Goal: Check status: Check status

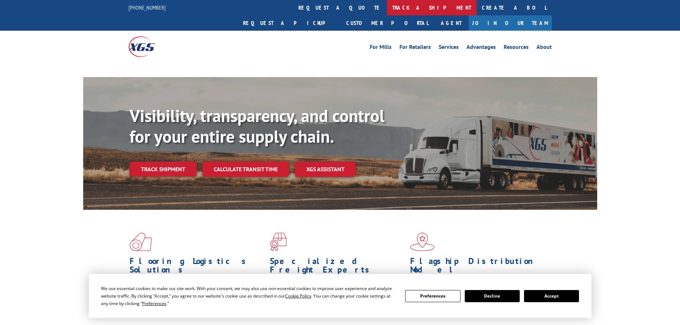
click at [387, 12] on link "track a shipment" at bounding box center [432, 7] width 90 height 15
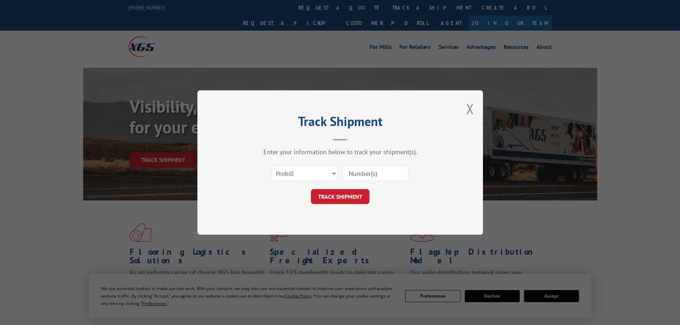
drag, startPoint x: 296, startPoint y: 175, endPoint x: 297, endPoint y: 180, distance: 5.2
click at [296, 175] on select "Select category... Probill BOL PO" at bounding box center [305, 173] width 66 height 15
select select "po"
click at [272, 166] on select "Select category... Probill BOL PO" at bounding box center [305, 173] width 66 height 15
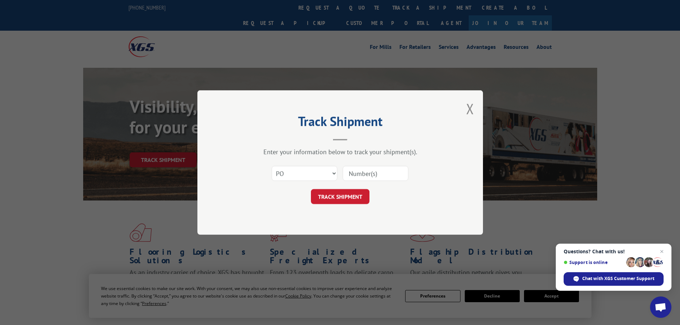
click at [376, 174] on input at bounding box center [376, 173] width 66 height 15
type input "04487362"
click button "TRACK SHIPMENT" at bounding box center [340, 196] width 59 height 15
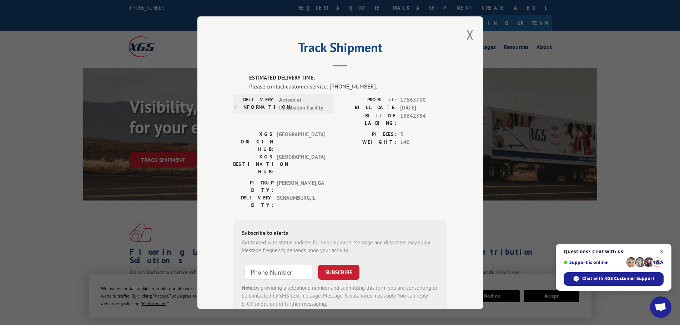
click at [661, 251] on span "Open chat" at bounding box center [662, 251] width 9 height 9
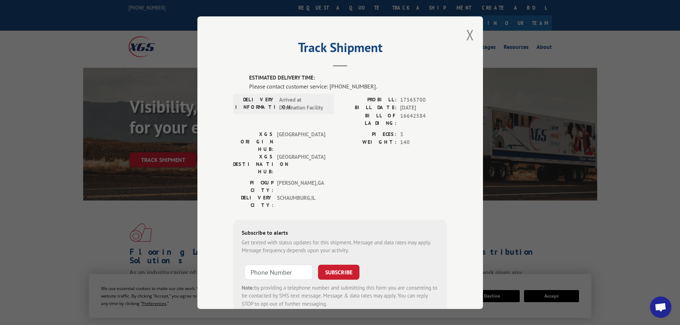
click at [380, 172] on div "ESTIMATED DELIVERY TIME: Please contact customer service: [PHONE_NUMBER]. DELIV…" at bounding box center [340, 195] width 214 height 243
